Goal: Task Accomplishment & Management: Manage account settings

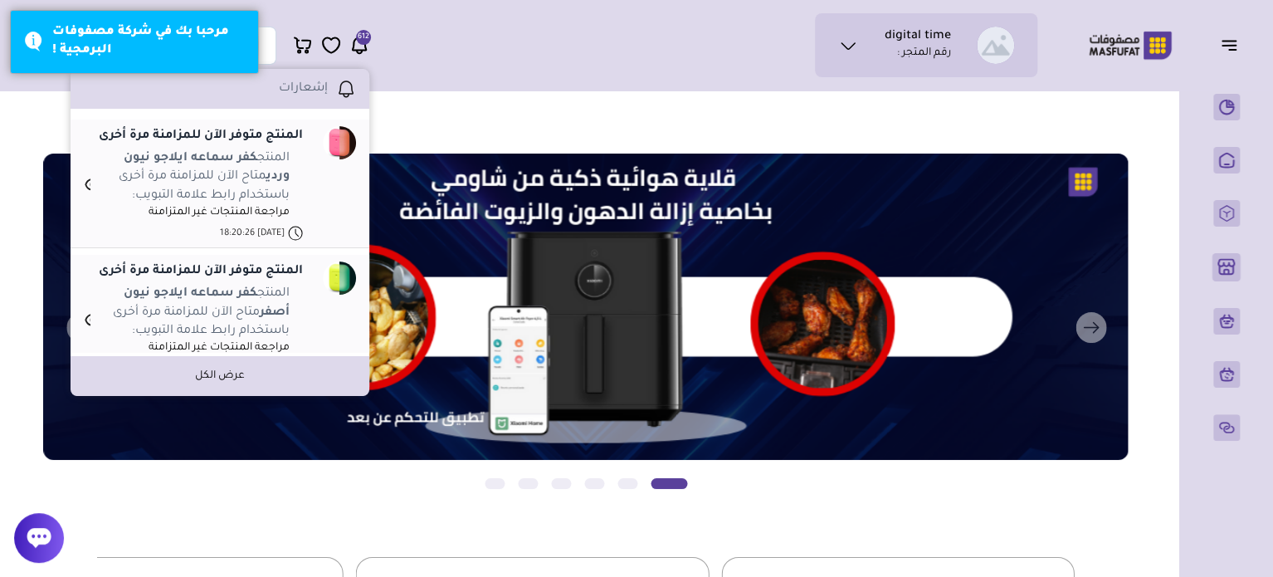
click at [97, 192] on li "المنتج كفر سماعه ايلاجو نيون وردي متاح الآن للمزامنة مرة أخرى باستخدام رابط علا…" at bounding box center [193, 184] width 219 height 71
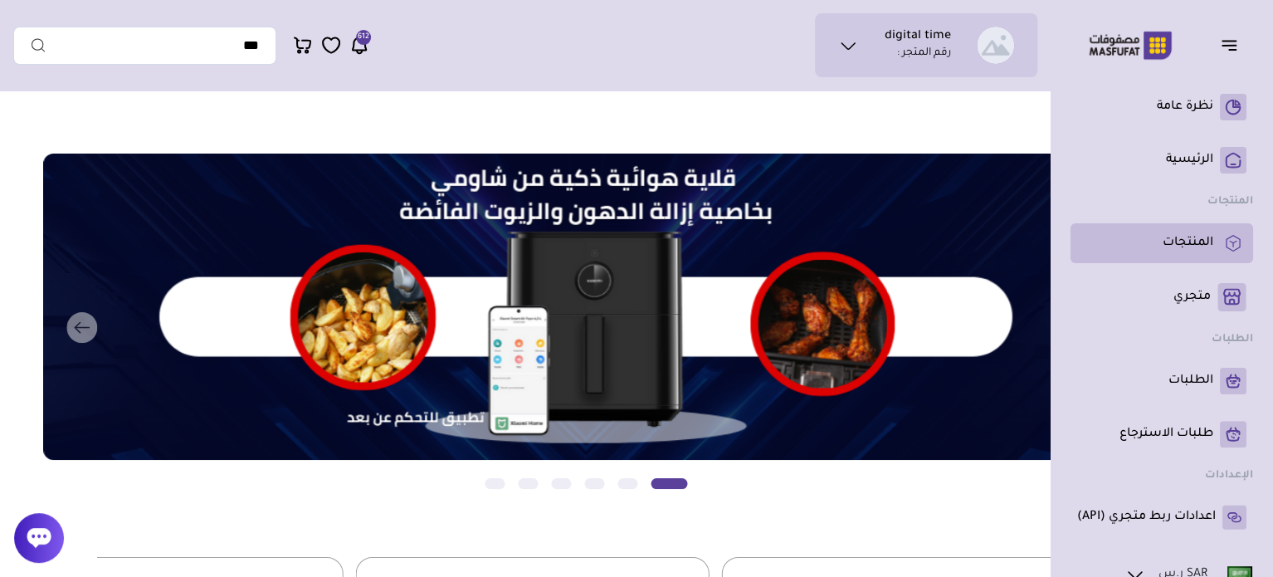
click at [1181, 236] on p "المنتجات" at bounding box center [1187, 243] width 51 height 17
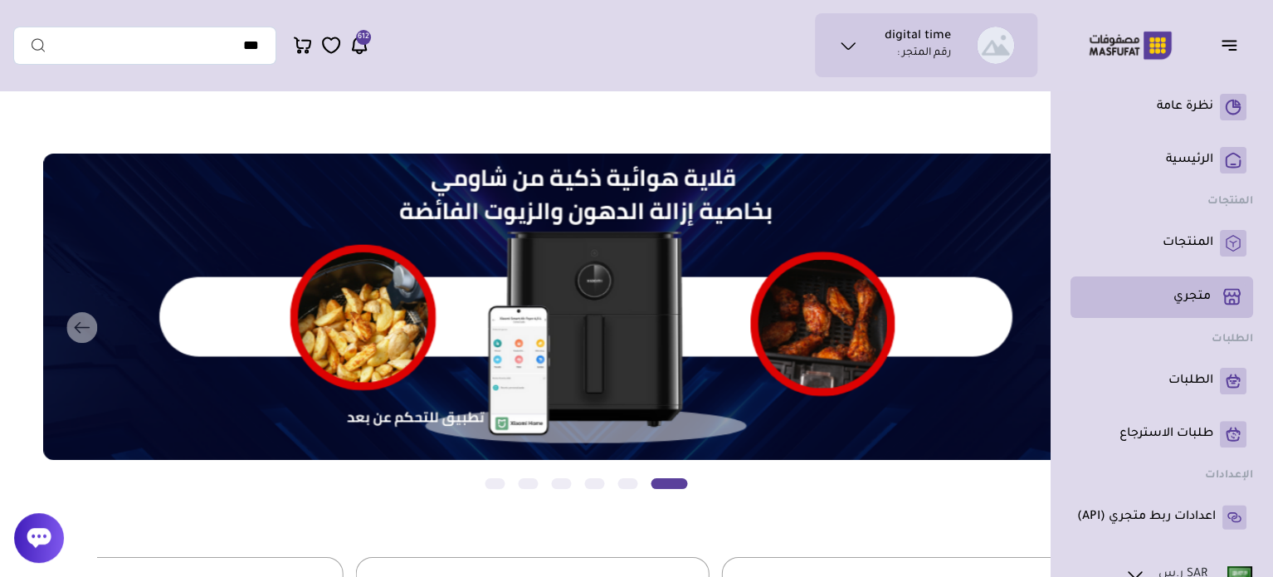
click at [1188, 293] on p "متجري ( 0 )" at bounding box center [1191, 297] width 37 height 17
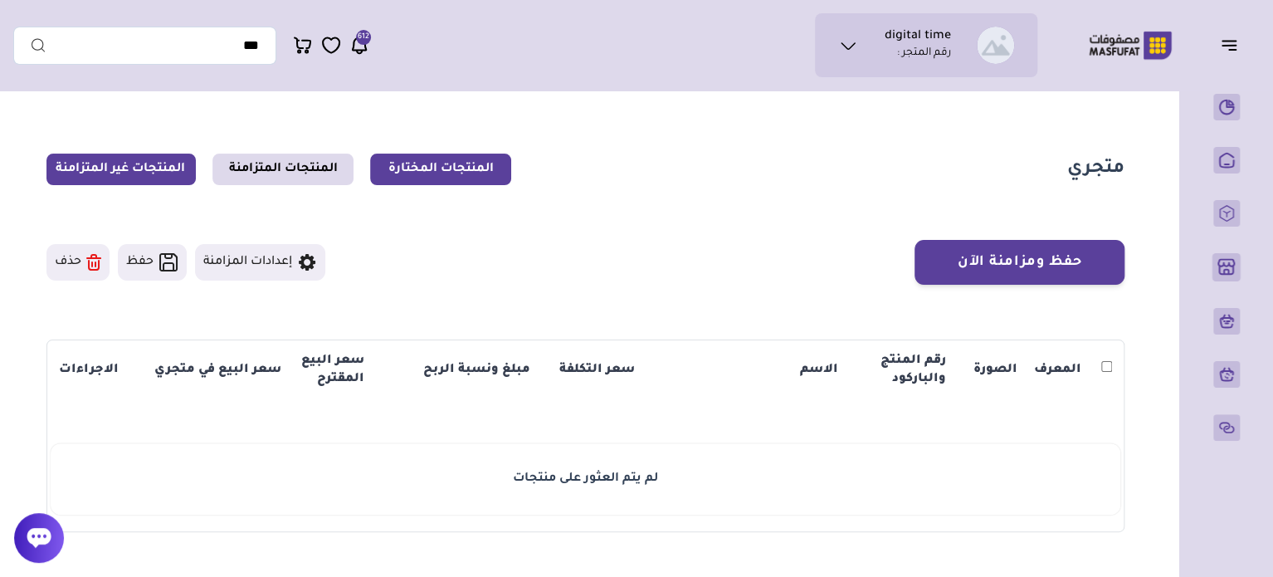
click at [127, 170] on link "المنتجات غير المتزامنة" at bounding box center [120, 169] width 149 height 32
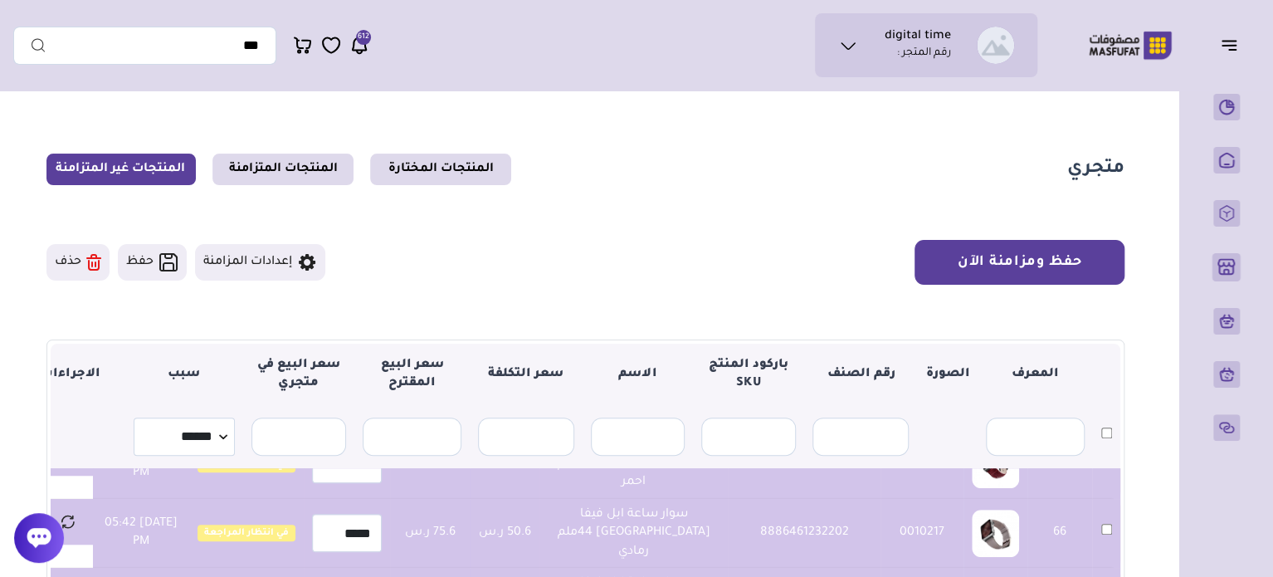
click at [1012, 268] on button "حفظ ومزامنة الآن" at bounding box center [1019, 262] width 210 height 45
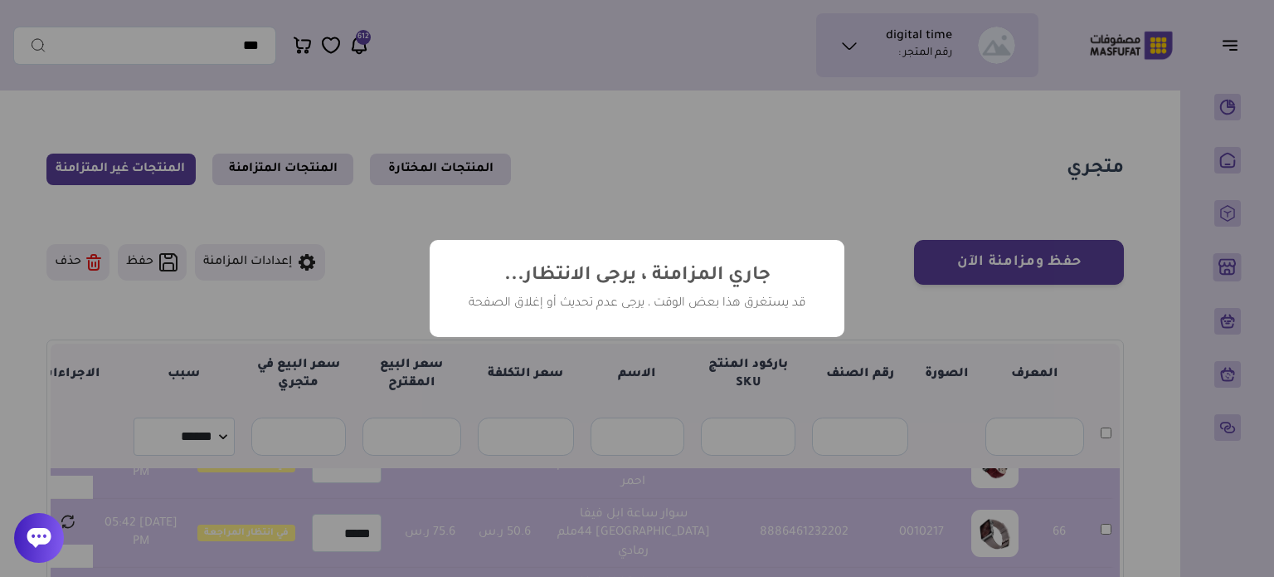
scroll to position [7585, 0]
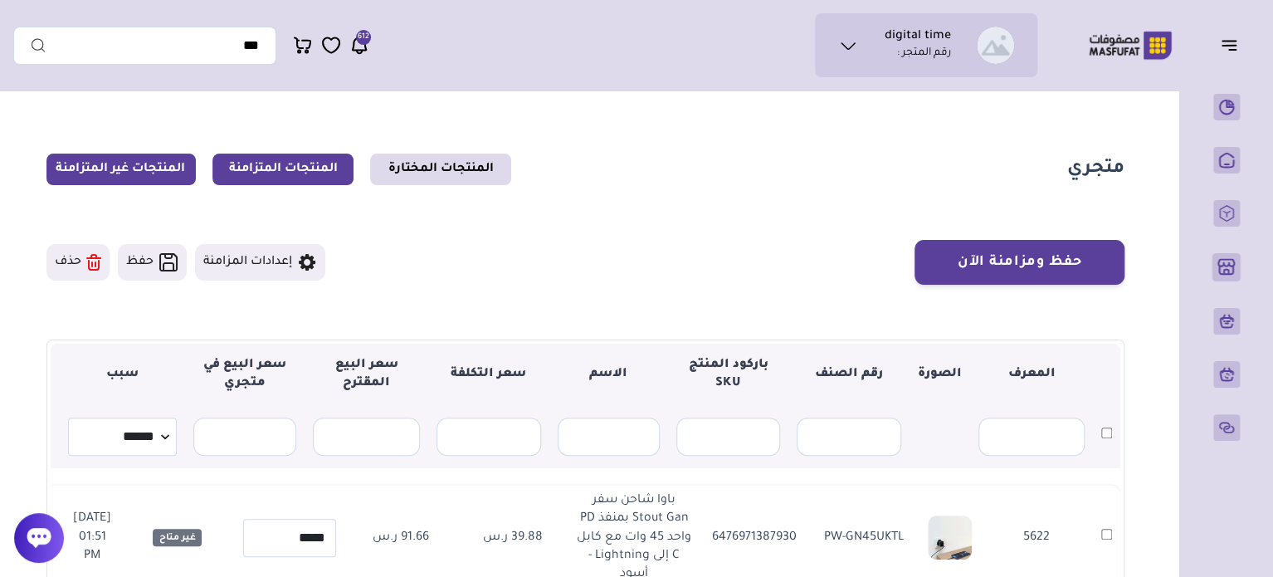
click at [317, 153] on link "المنتجات المتزامنة" at bounding box center [282, 169] width 141 height 32
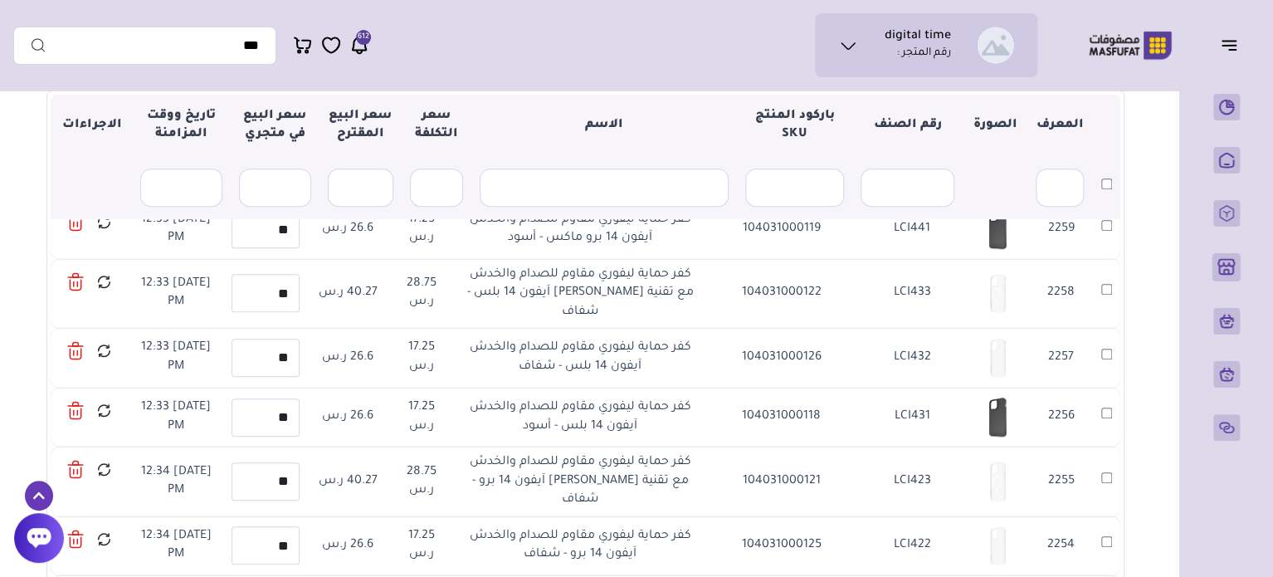
click at [908, 56] on p "رقم المتجر :" at bounding box center [924, 54] width 54 height 17
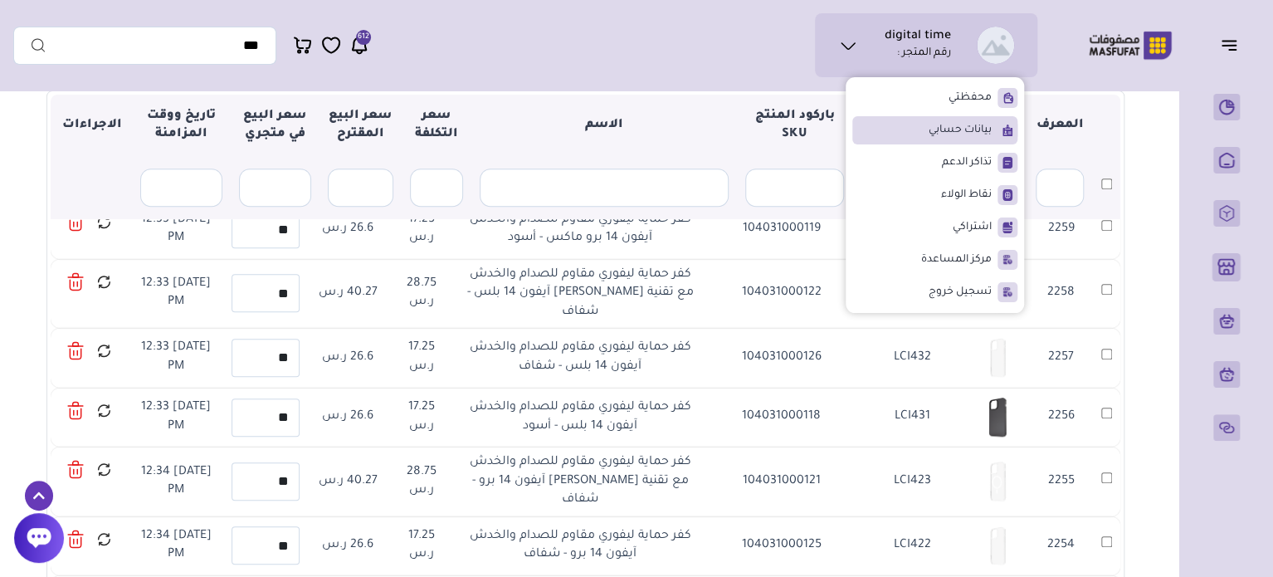
click at [916, 126] on li "بيانات حسابي" at bounding box center [934, 130] width 165 height 28
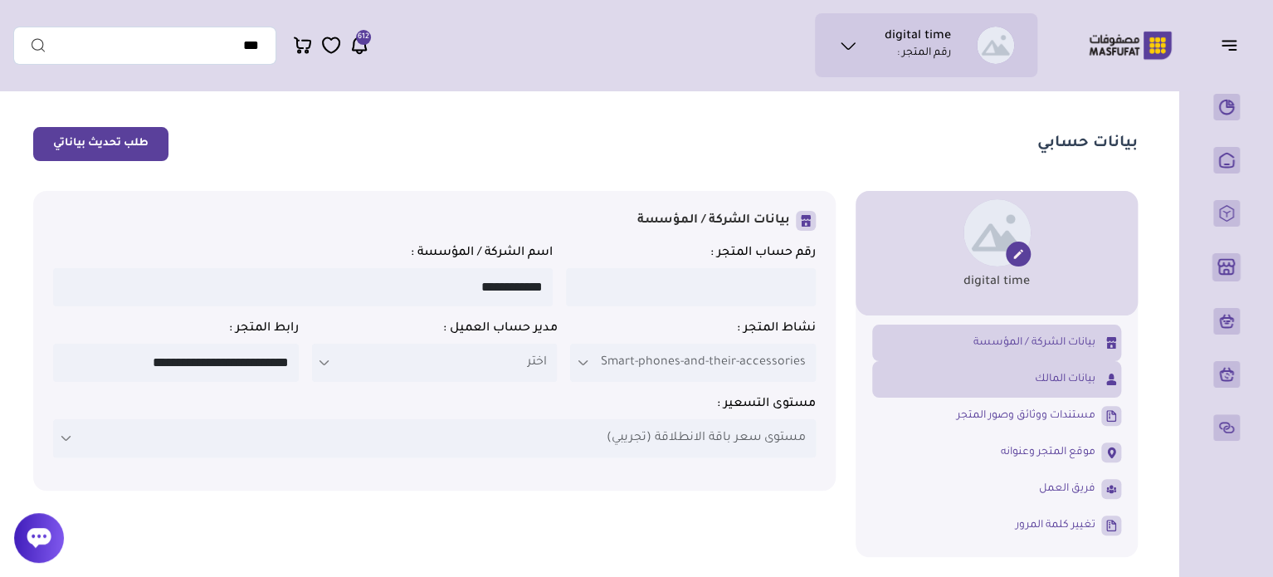
click at [1025, 384] on link "بيانات المالك" at bounding box center [996, 379] width 249 height 28
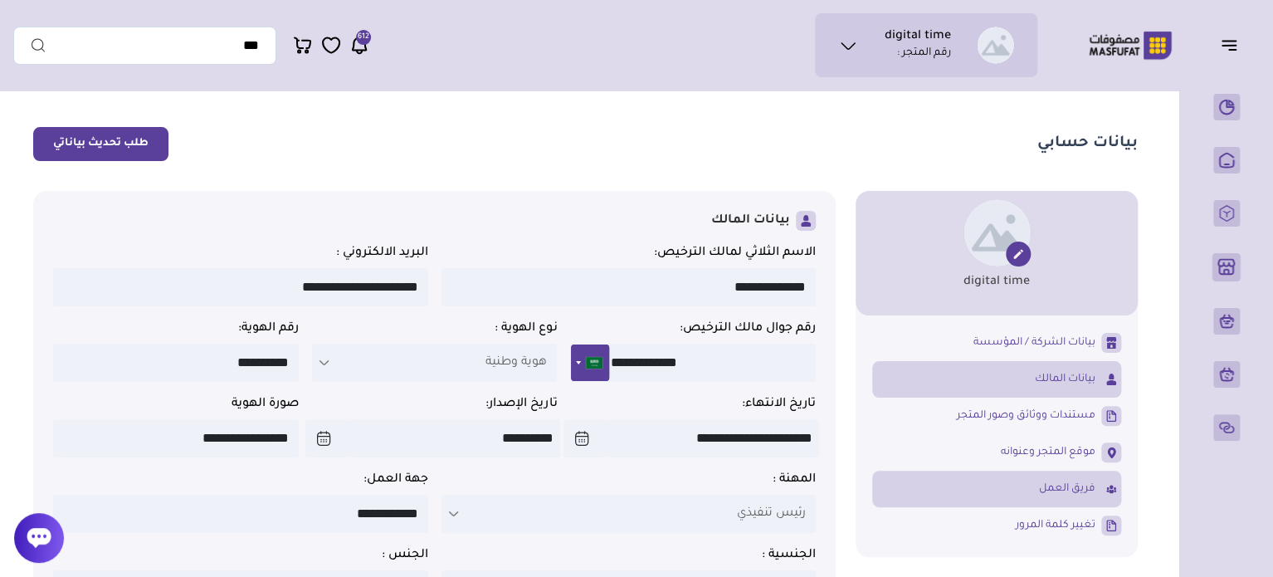
click at [1079, 495] on span "فريق العمل" at bounding box center [1067, 488] width 56 height 15
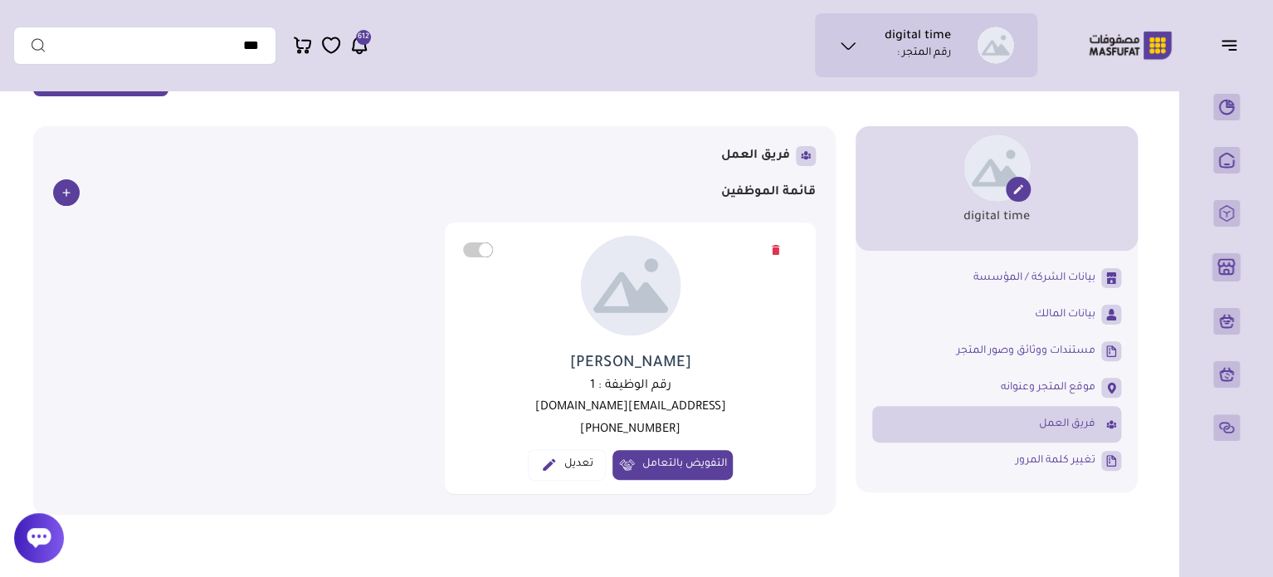
scroll to position [83, 0]
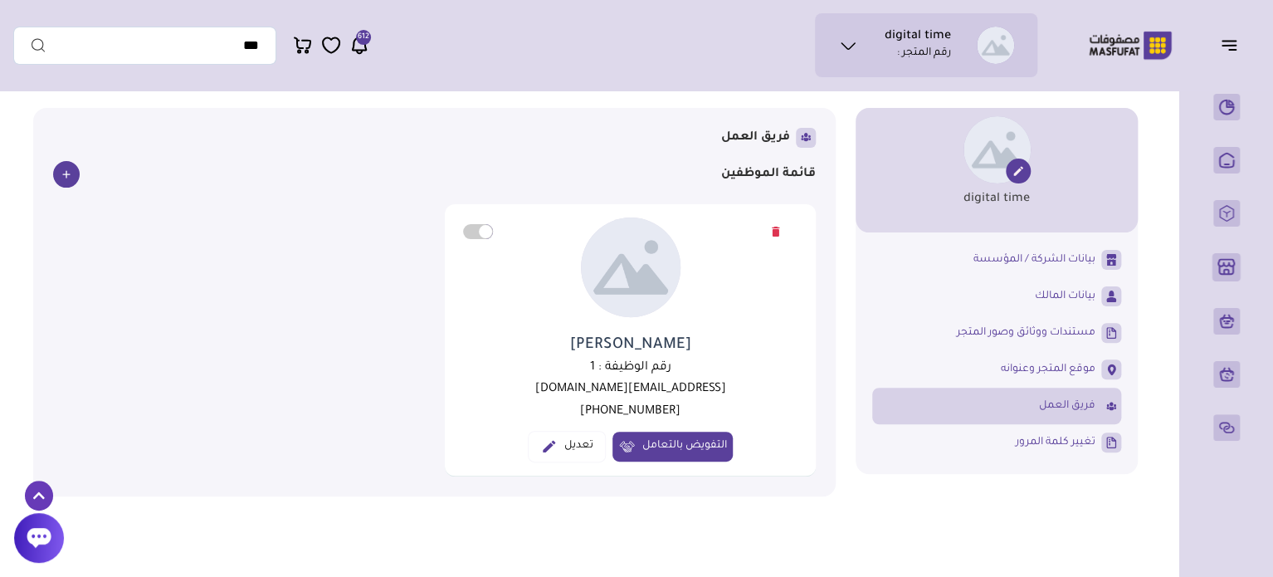
click at [639, 443] on span "التفويض بالتعامل" at bounding box center [672, 446] width 120 height 30
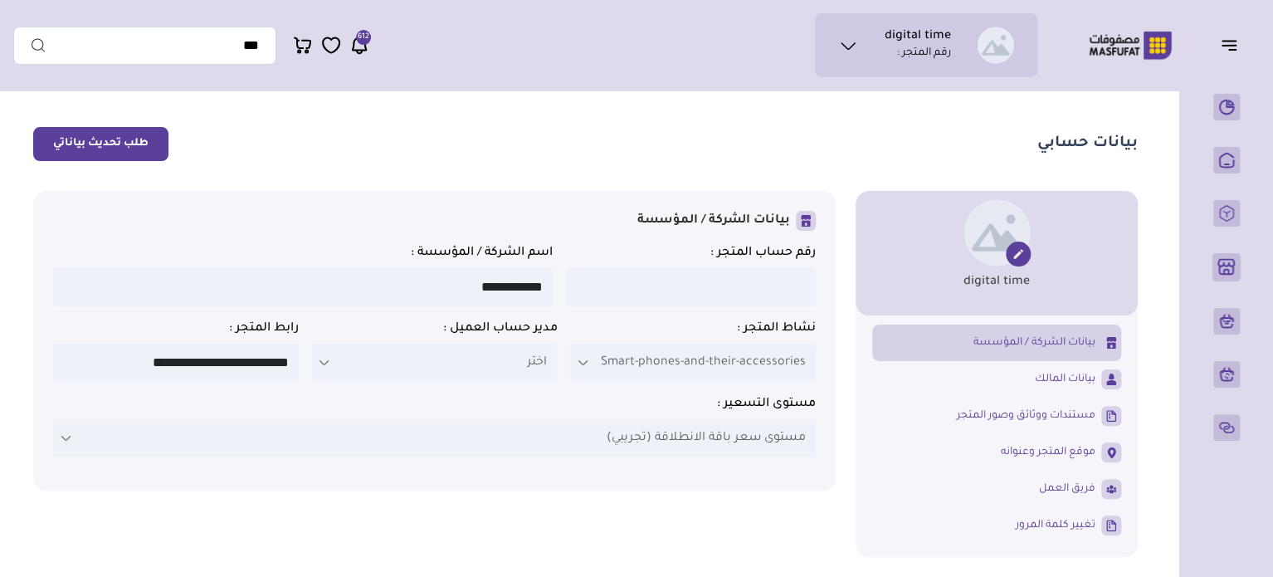
scroll to position [83, 0]
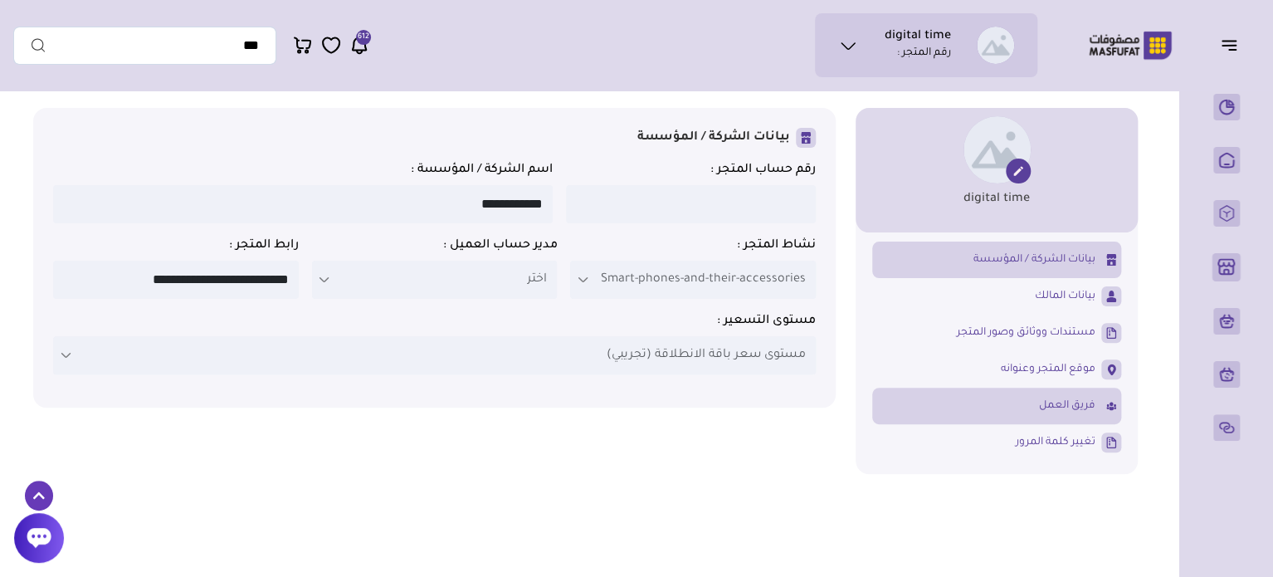
click at [1051, 411] on span "فريق العمل" at bounding box center [1067, 405] width 56 height 15
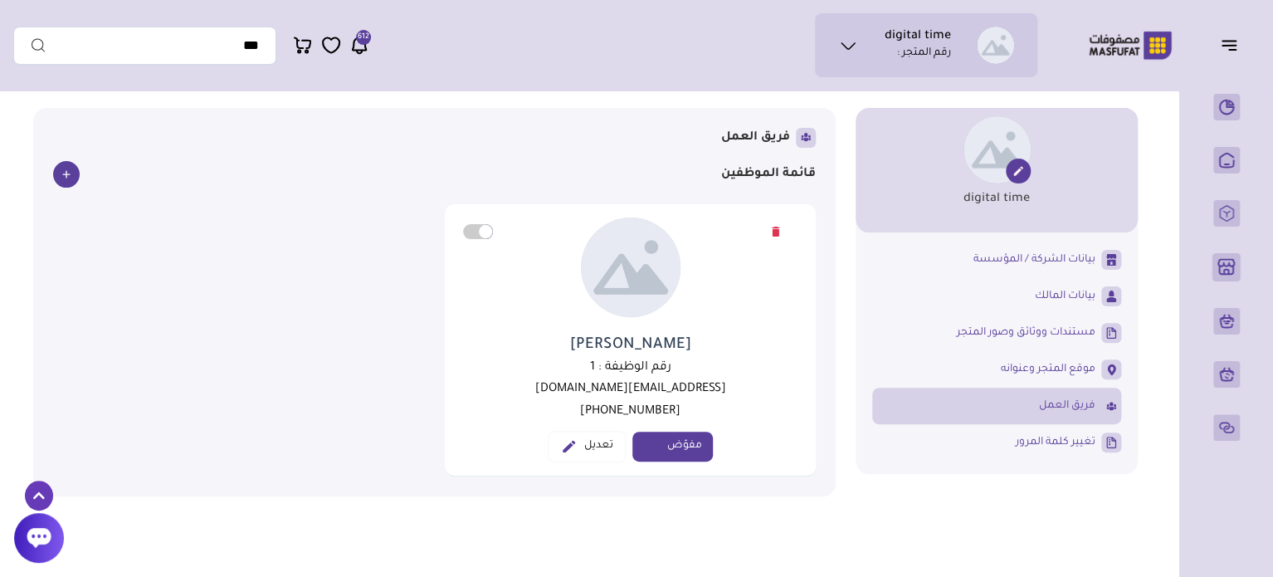
click at [667, 450] on span "مفوّض" at bounding box center [672, 446] width 80 height 30
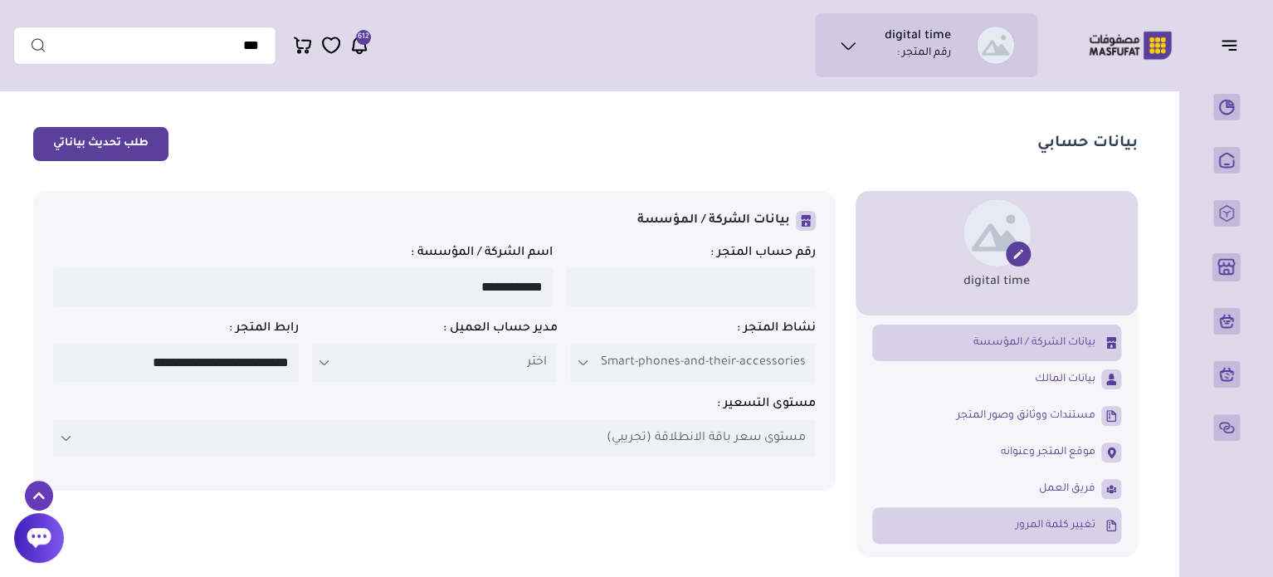
scroll to position [83, 0]
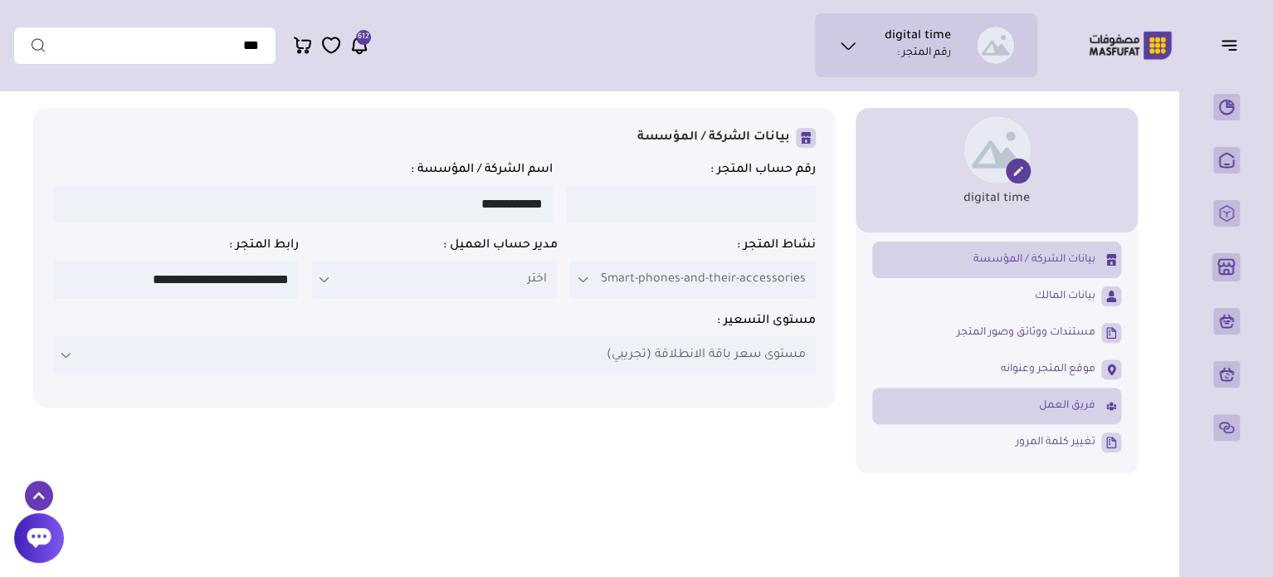
click at [1016, 407] on link "فريق العمل" at bounding box center [996, 406] width 249 height 28
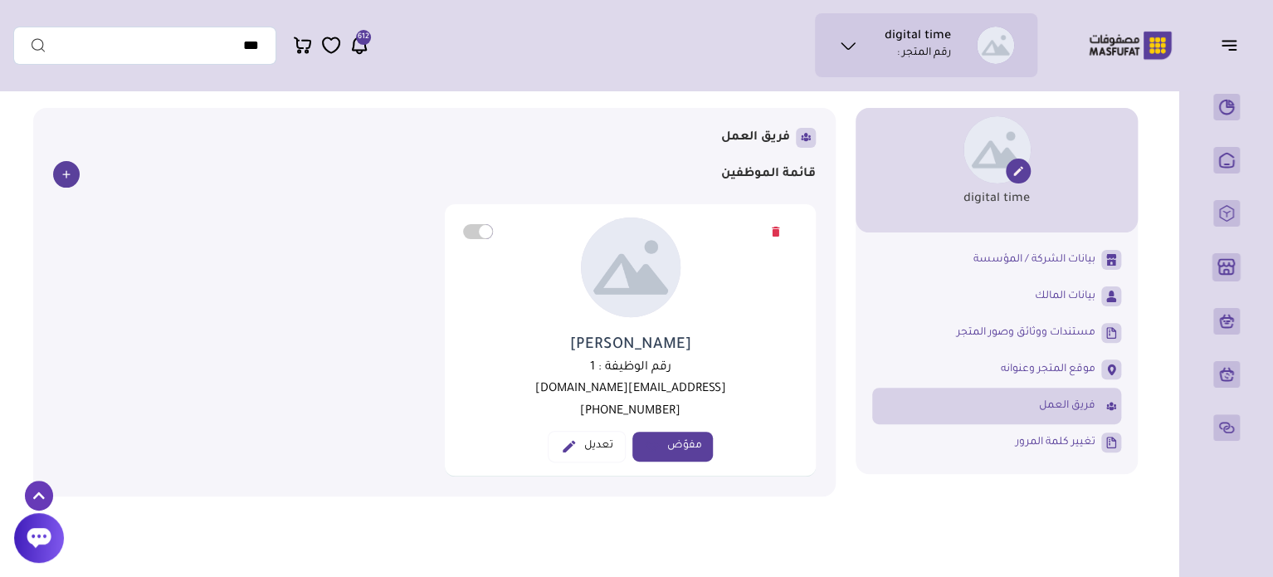
click at [594, 450] on link "تعديل" at bounding box center [587, 447] width 78 height 32
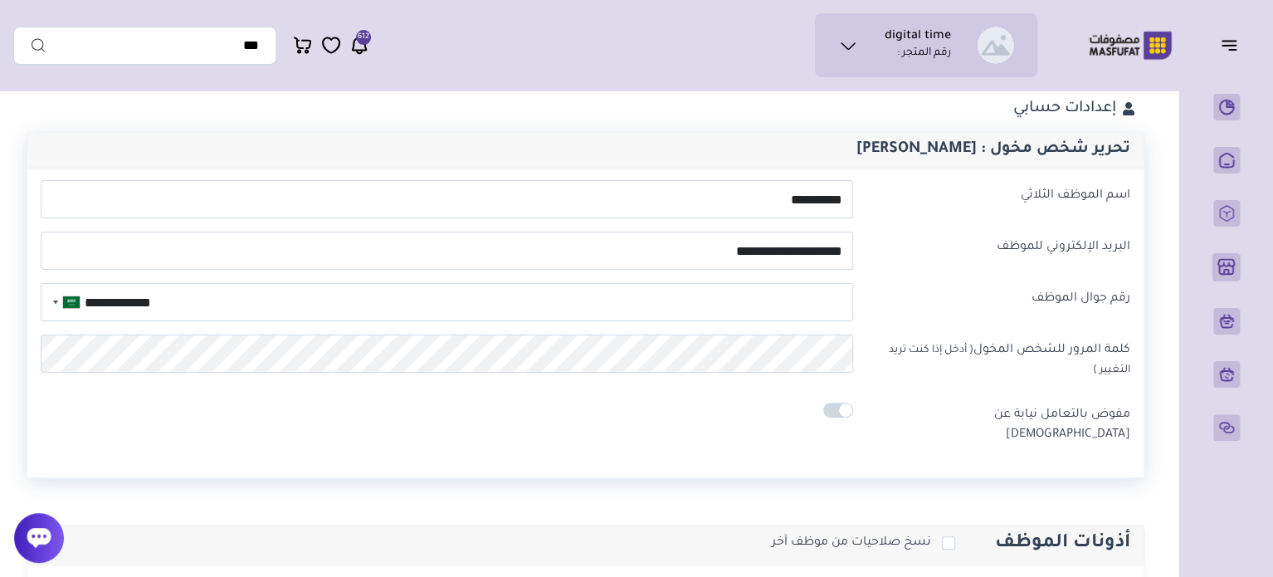
click at [437, 435] on div "**********" at bounding box center [585, 322] width 1116 height 310
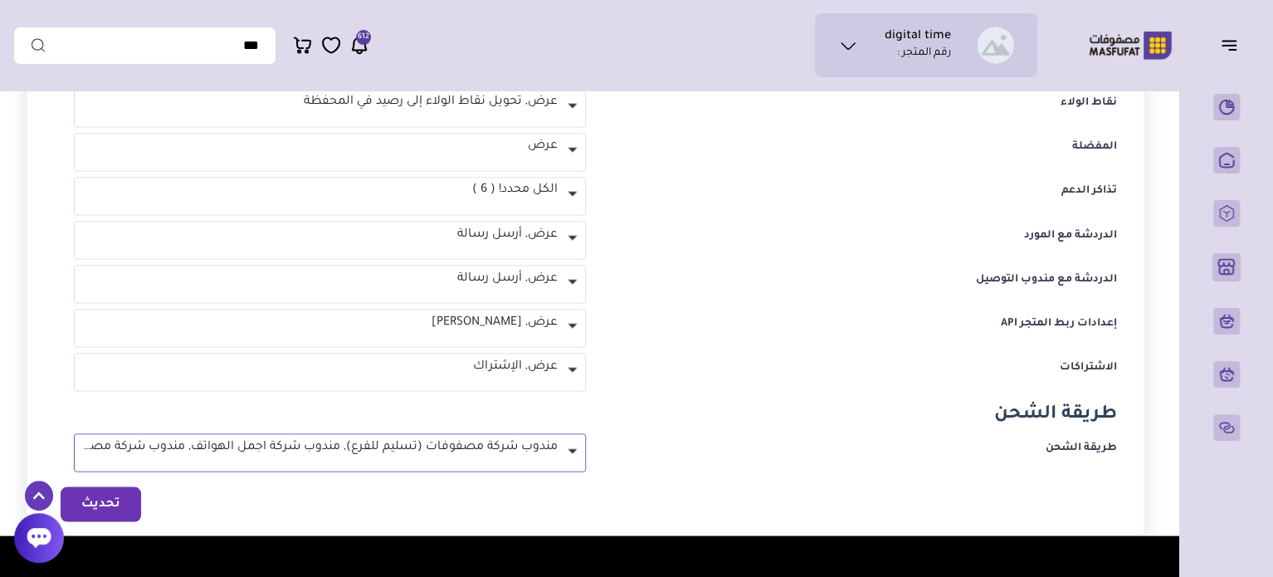
scroll to position [1410, 0]
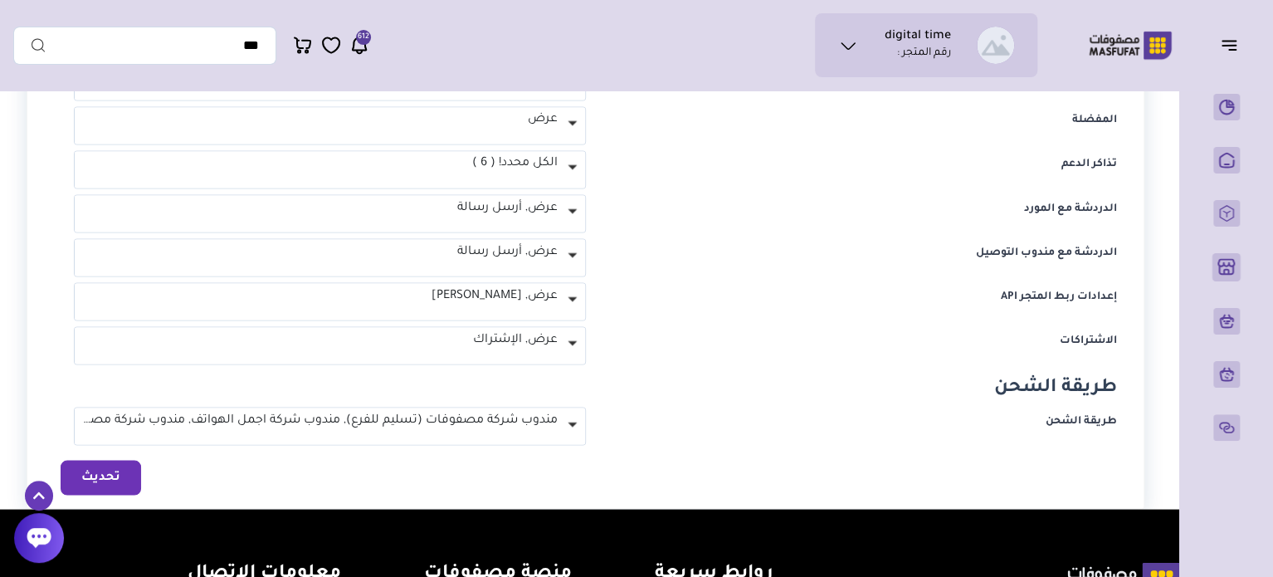
click at [102, 460] on button "تحديث" at bounding box center [101, 477] width 80 height 35
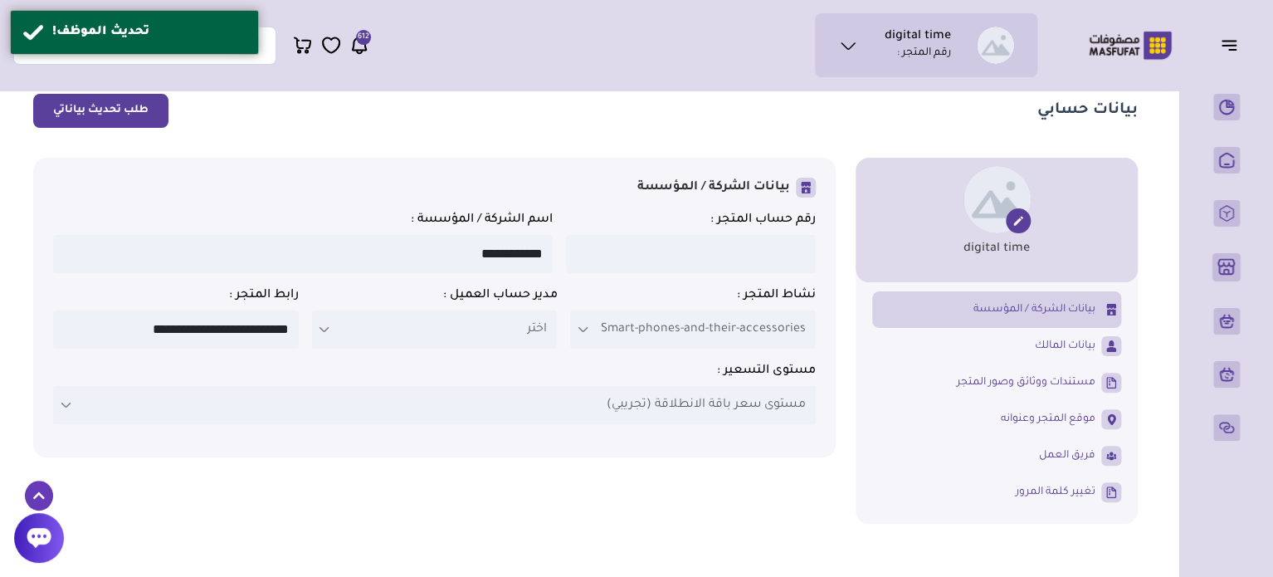
scroll to position [166, 0]
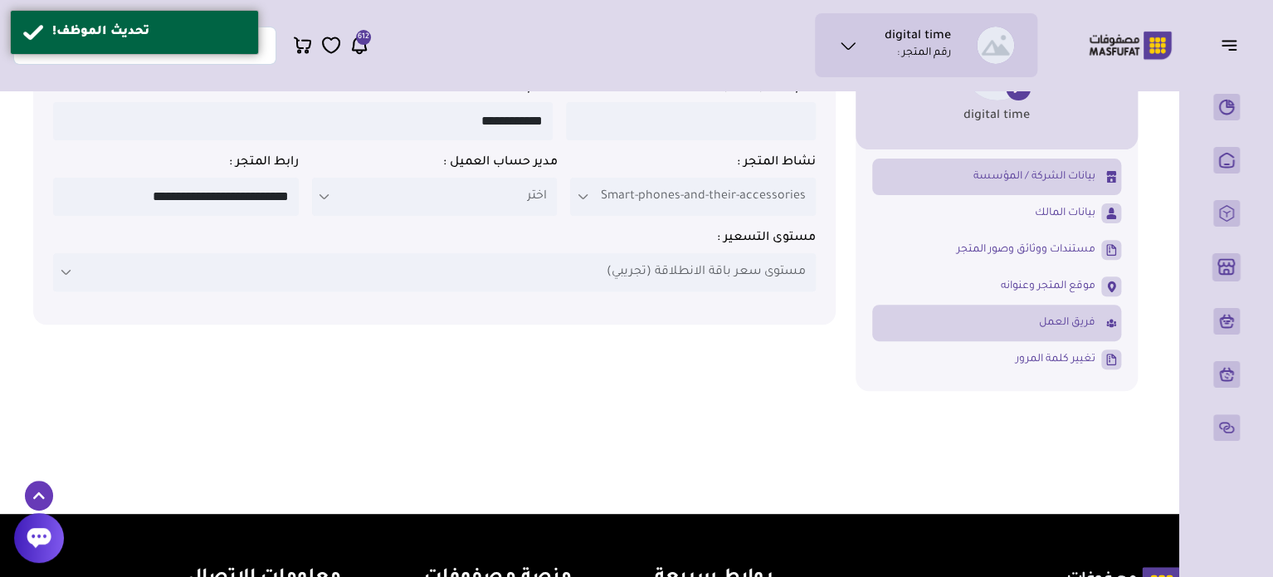
click at [1040, 324] on span "فريق العمل" at bounding box center [1067, 322] width 56 height 15
